Goal: Register for event/course

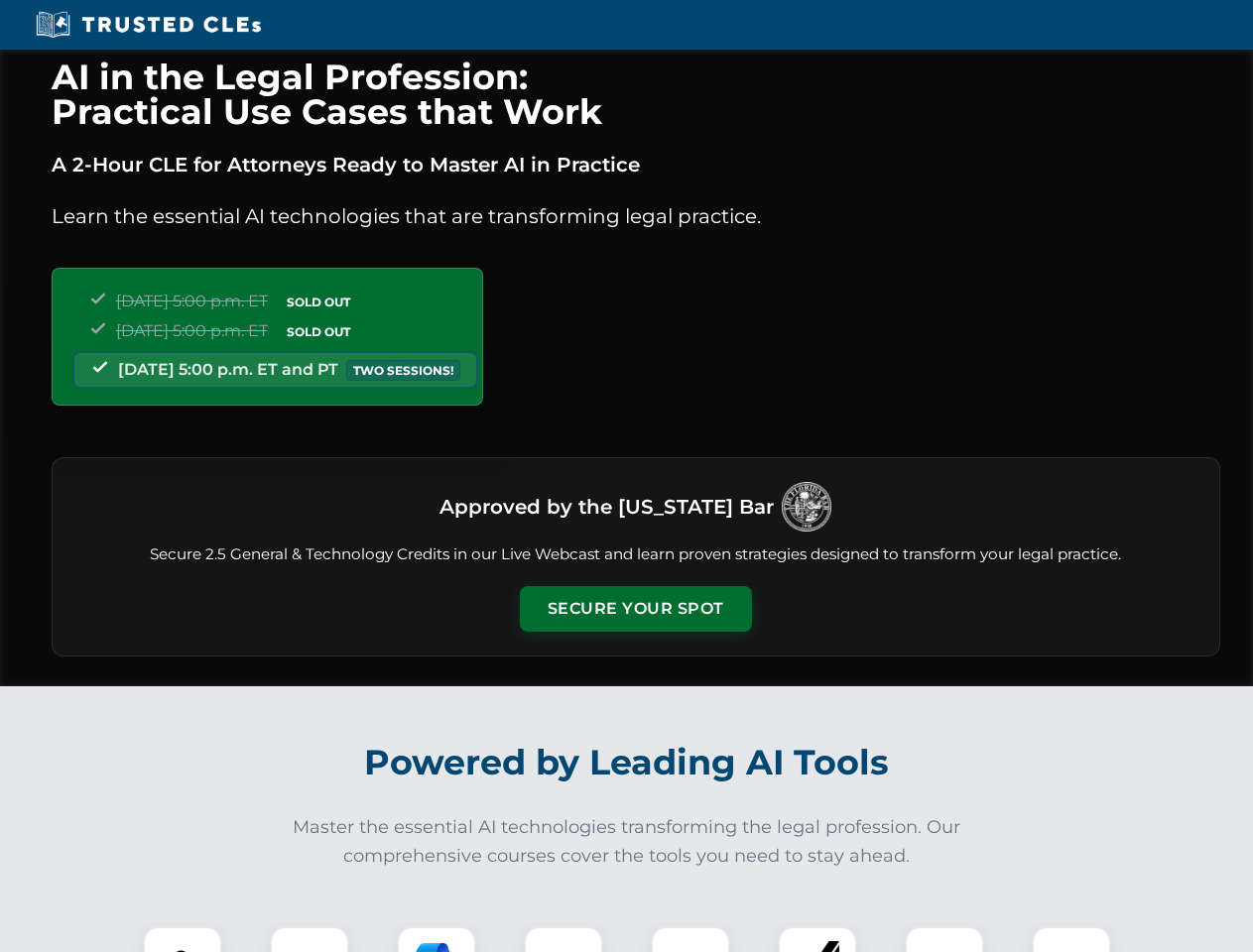
click at [634, 608] on button "Secure Your Spot" at bounding box center [635, 609] width 232 height 46
click at [182, 939] on img at bounding box center [182, 966] width 58 height 58
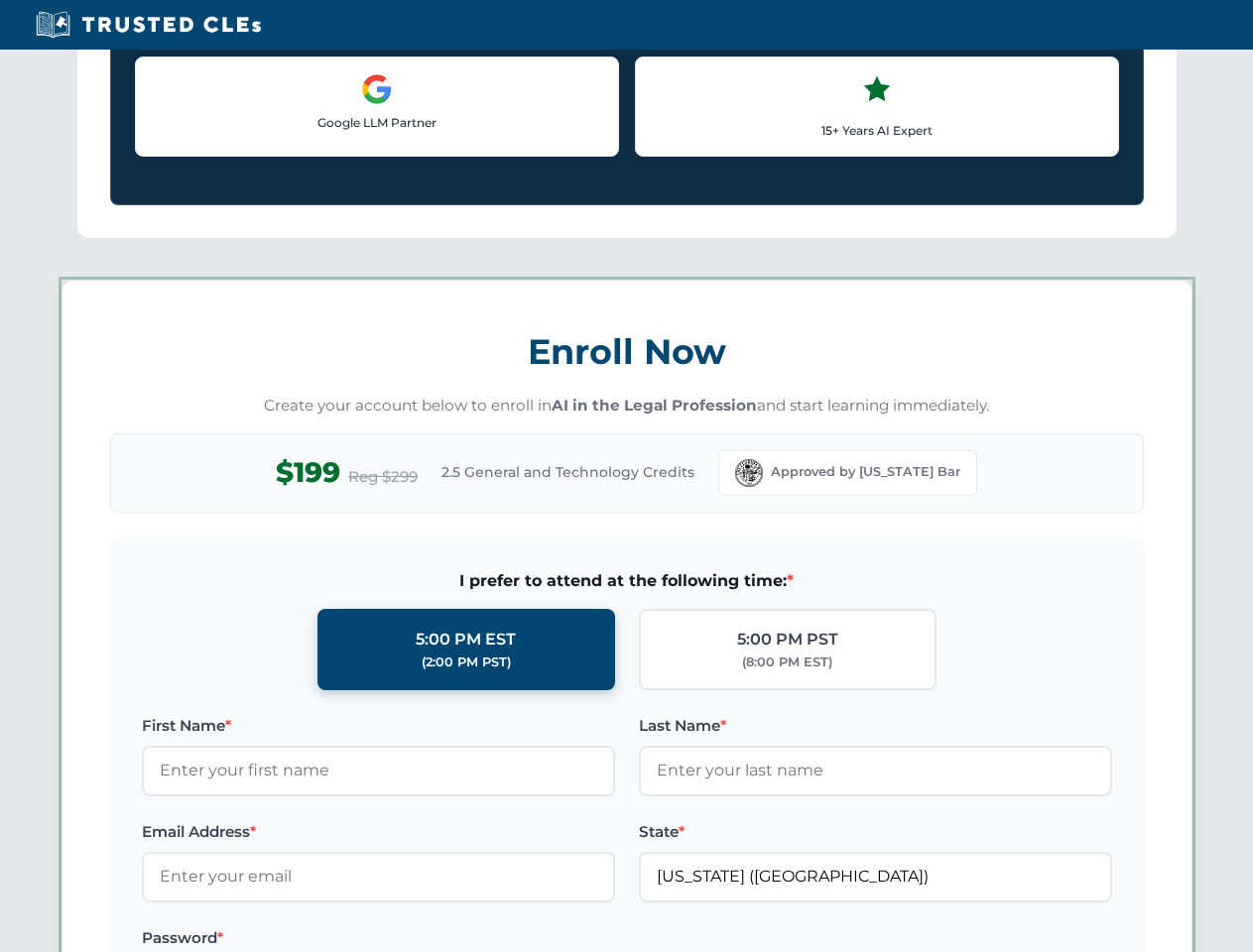
click at [436, 939] on label "Password *" at bounding box center [377, 938] width 473 height 24
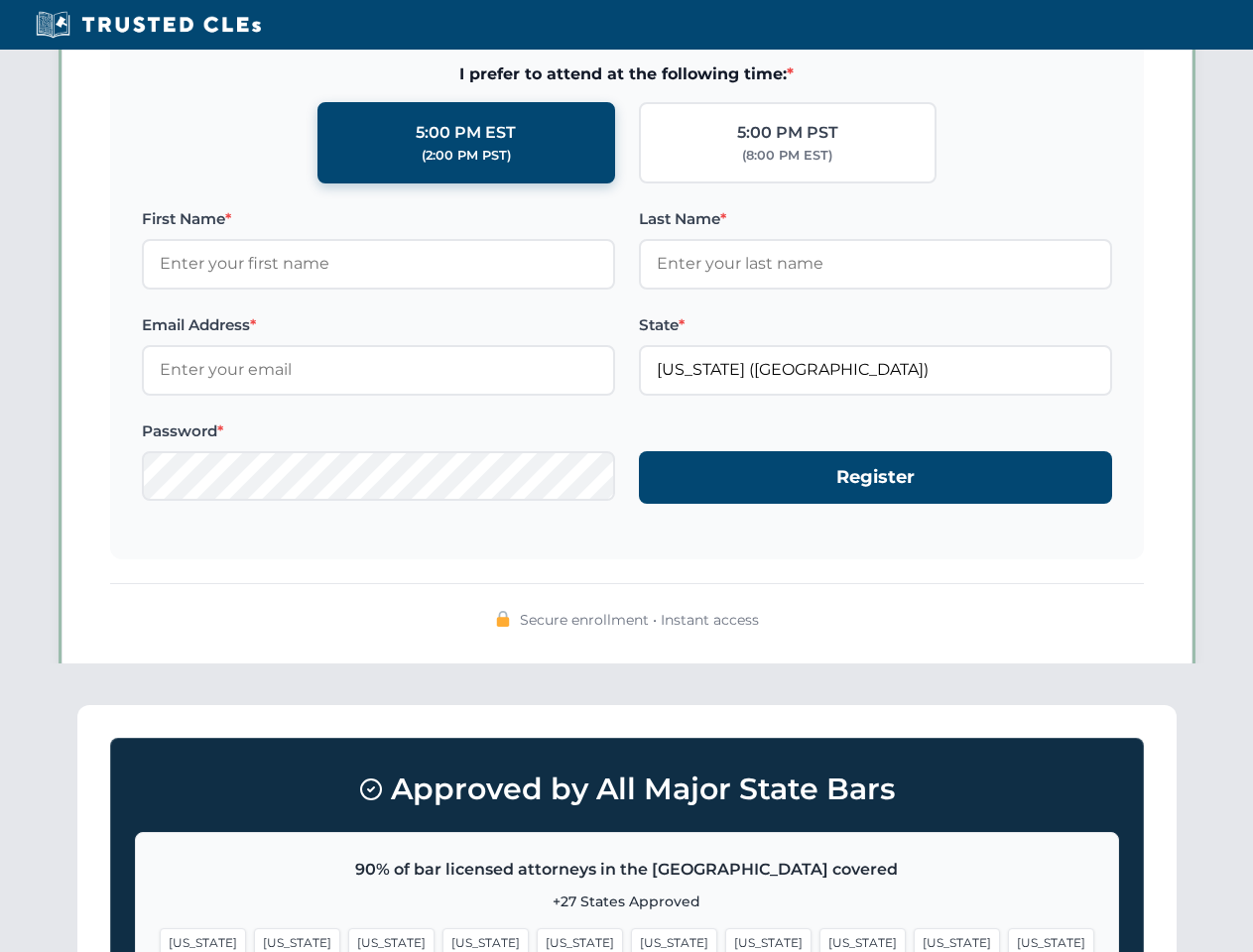
click at [913, 939] on span "[US_STATE]" at bounding box center [956, 942] width 87 height 29
